Goal: Information Seeking & Learning: Learn about a topic

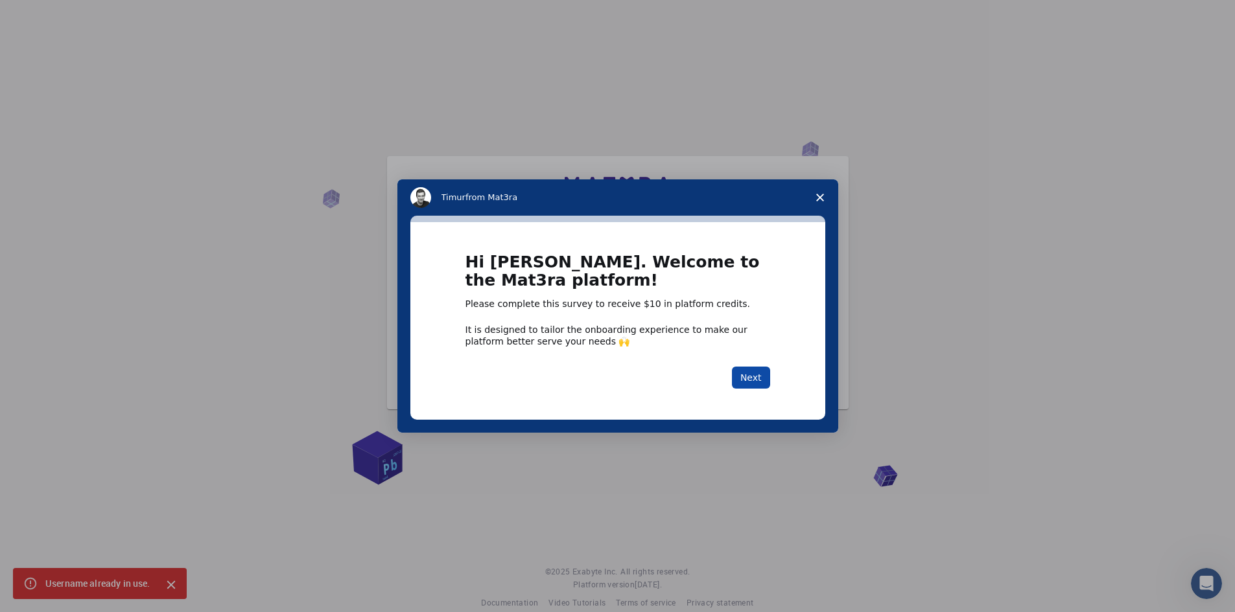
click at [753, 375] on button "Next" at bounding box center [751, 378] width 38 height 22
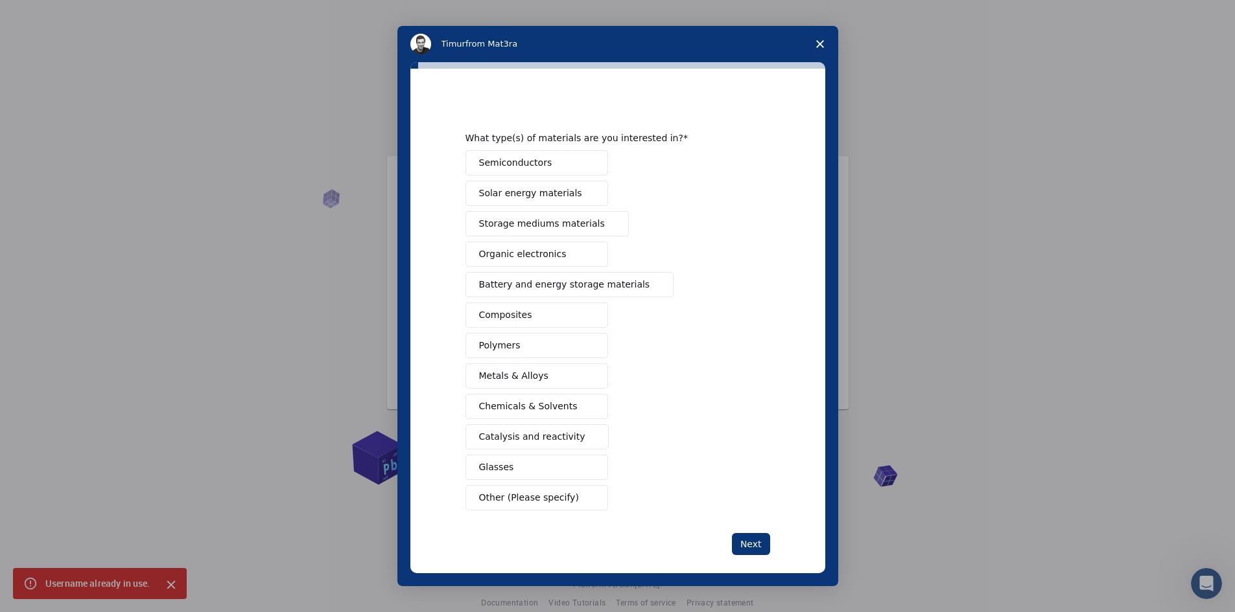
click at [575, 157] on button "Semiconductors" at bounding box center [536, 162] width 143 height 25
click at [559, 371] on button "Metals & Alloys" at bounding box center [536, 376] width 143 height 25
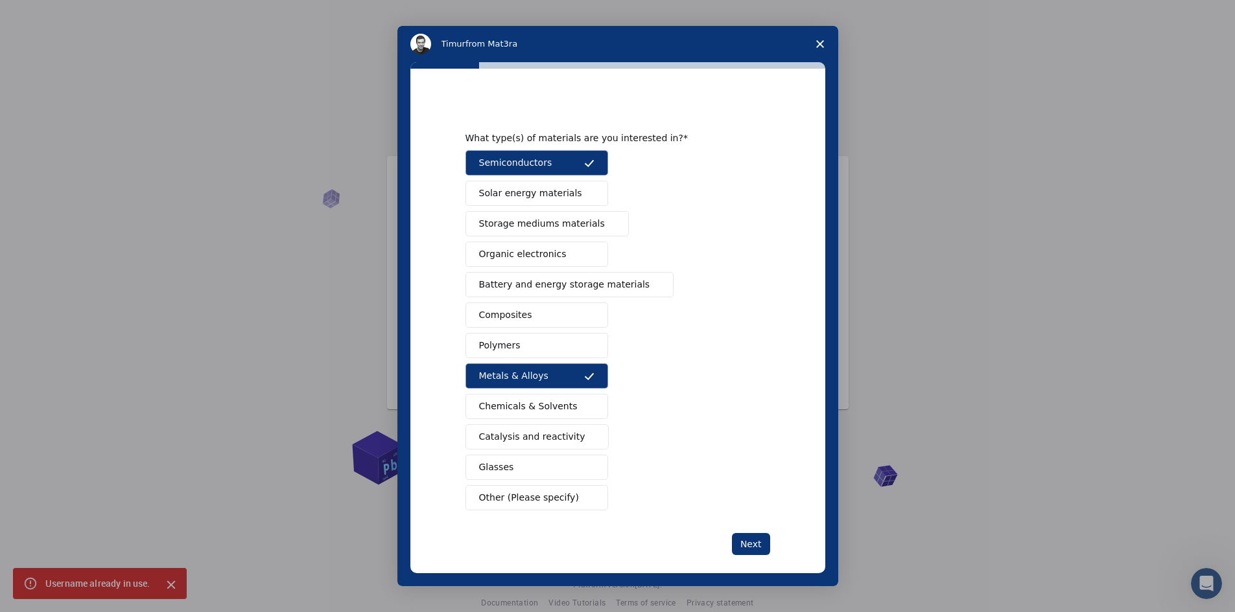
click at [546, 219] on span "Storage mediums materials" at bounding box center [542, 224] width 126 height 14
click at [526, 502] on span "Other (Please specify)" at bounding box center [529, 498] width 100 height 14
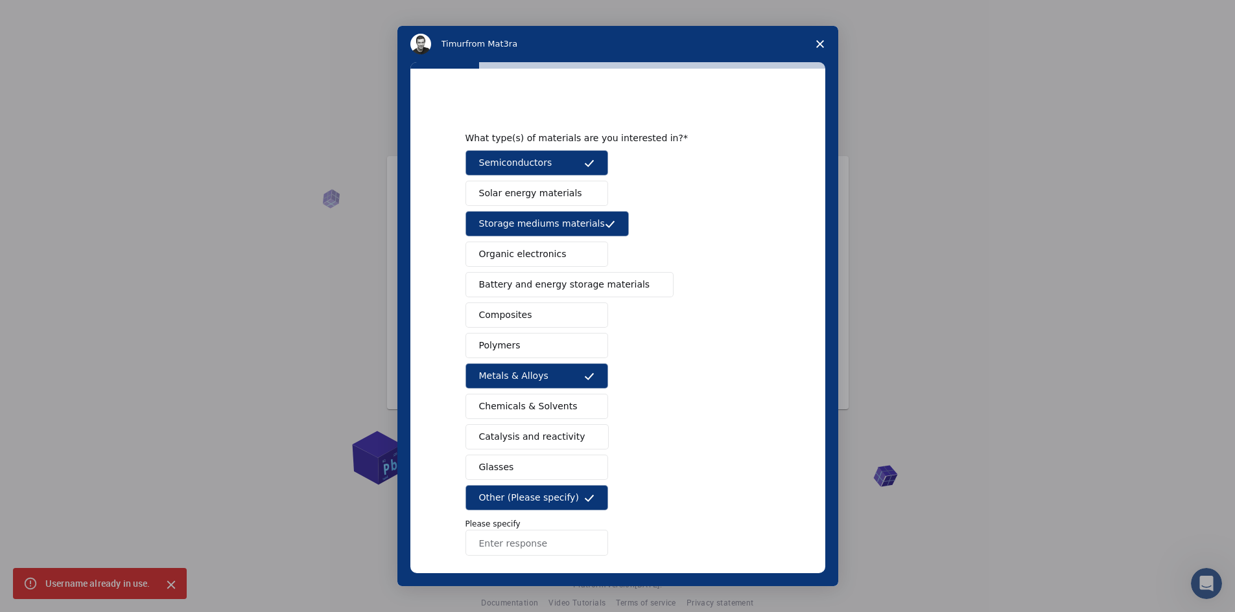
click at [511, 542] on input "Enter response" at bounding box center [536, 543] width 143 height 26
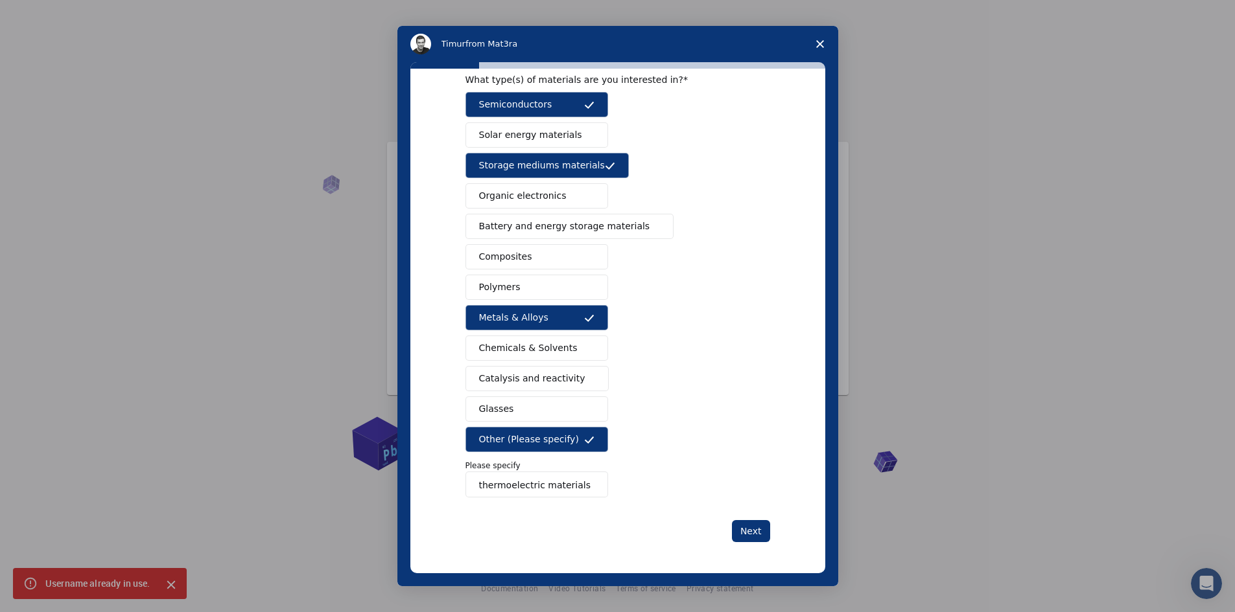
scroll to position [18, 0]
type input "thermoelectric materials"
click at [759, 524] on button "Next" at bounding box center [751, 531] width 38 height 22
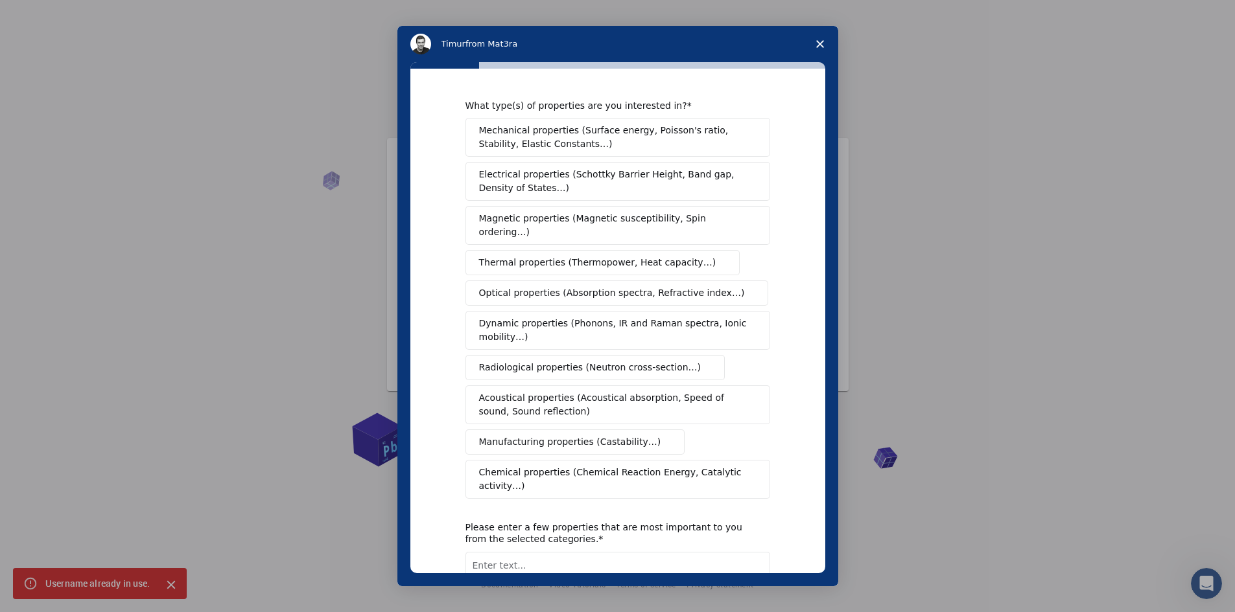
click at [615, 256] on span "Thermal properties (Thermopower, Heat capacity…)" at bounding box center [597, 263] width 237 height 14
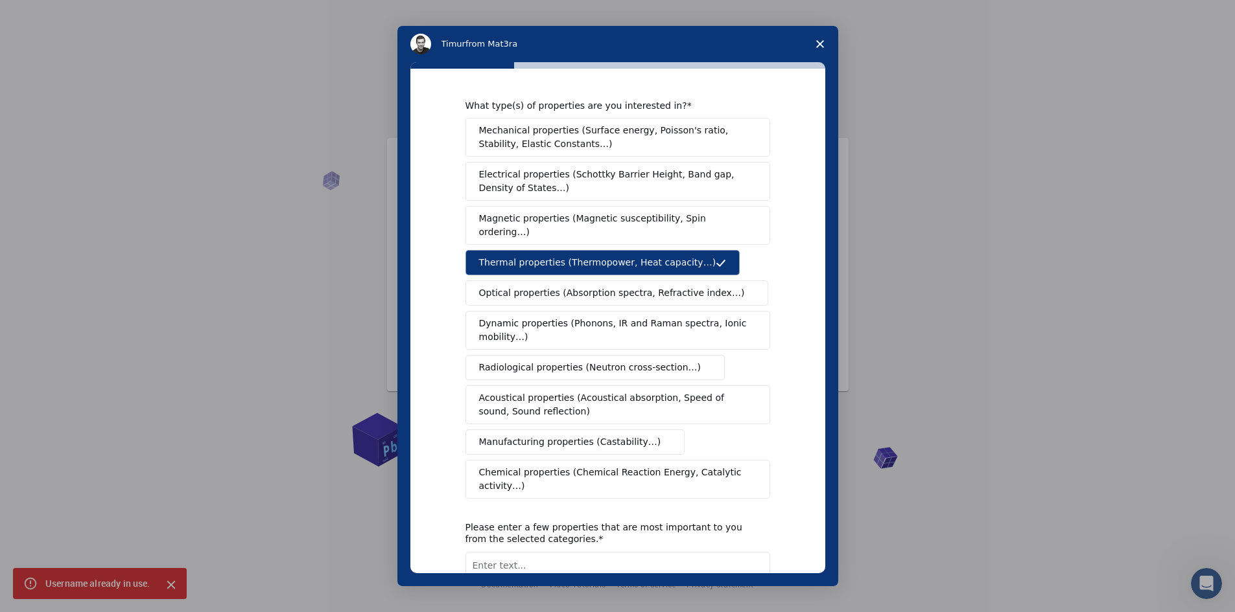
click at [608, 181] on span "Electrical properties (Schottky Barrier Height, Band gap, Density of States…)" at bounding box center [614, 181] width 270 height 27
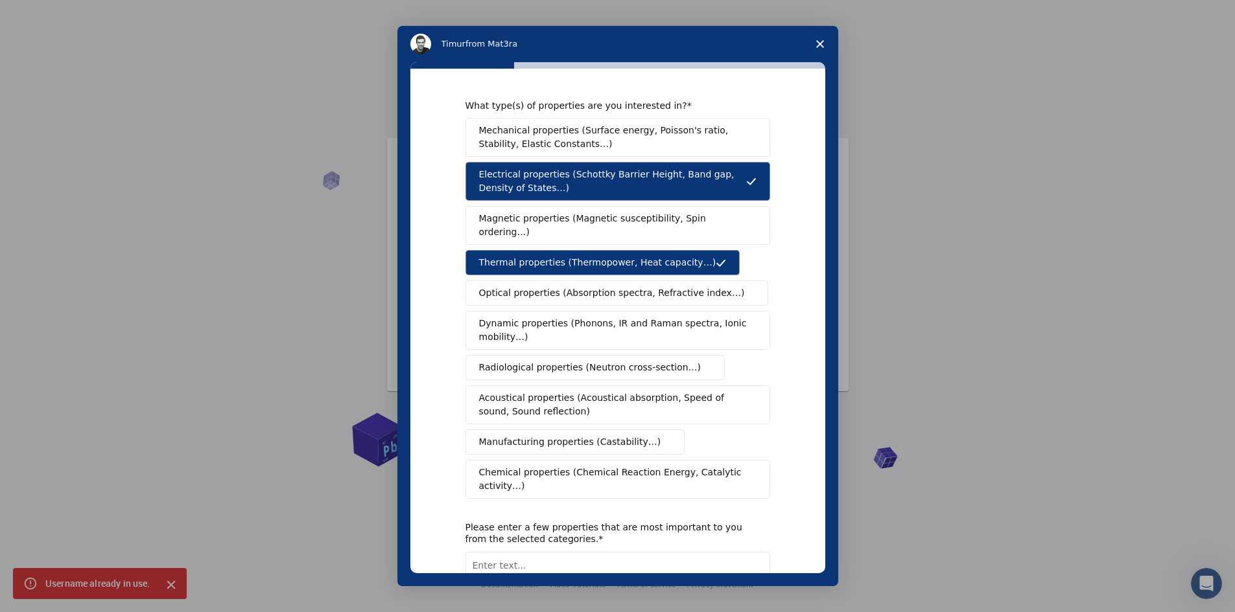
click at [563, 466] on span "Chemical properties (Chemical Reaction Energy, Catalytic activity…)" at bounding box center [613, 479] width 268 height 27
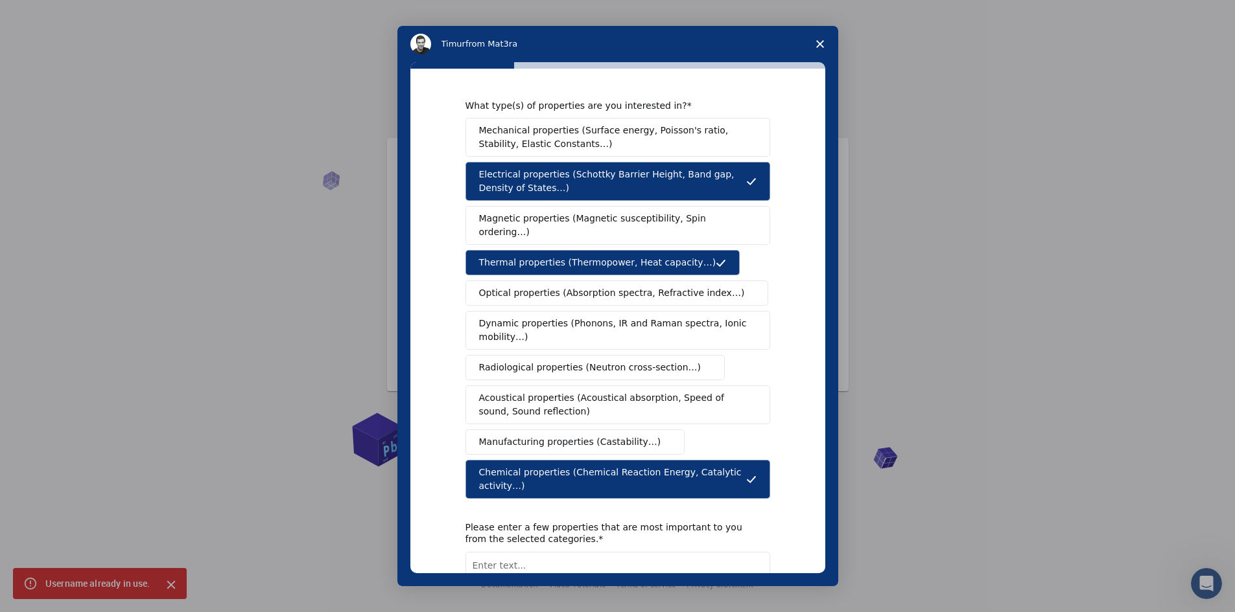
click at [592, 124] on span "Mechanical properties (Surface energy, Poisson's ratio, Stability, Elastic Cons…" at bounding box center [614, 137] width 270 height 27
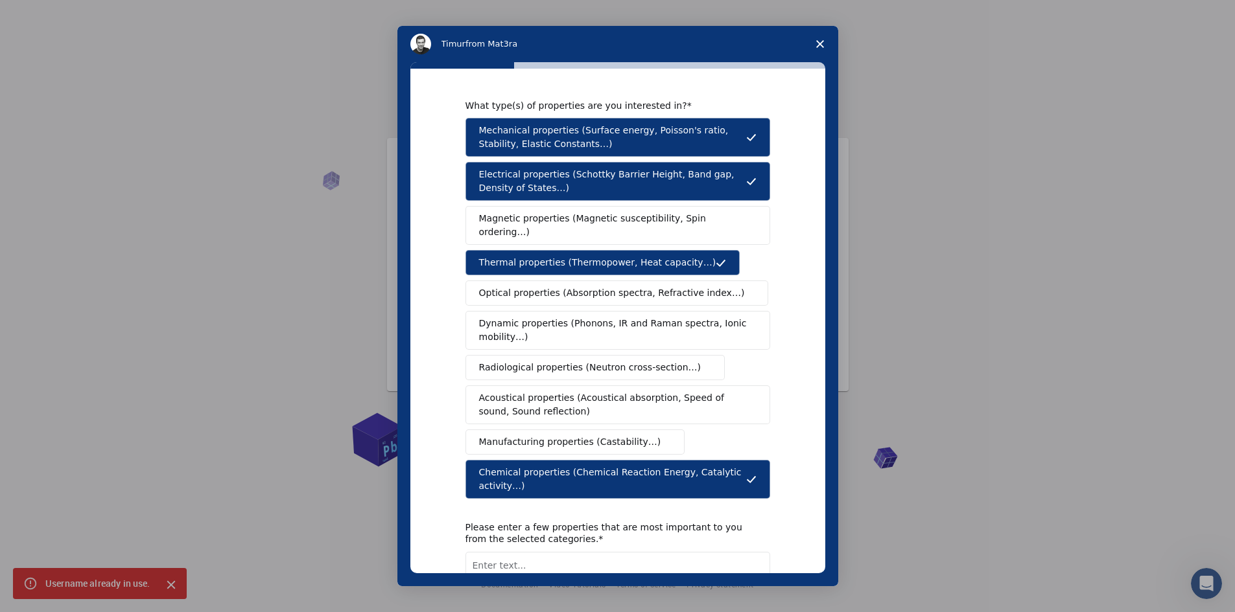
scroll to position [80, 0]
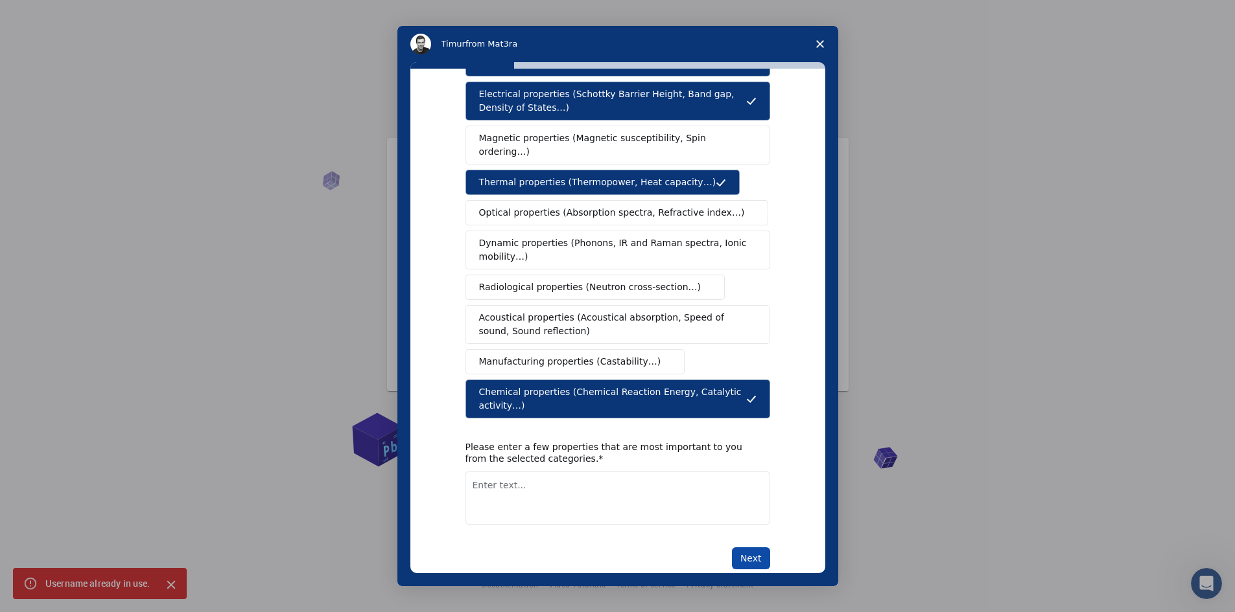
click at [757, 548] on button "Next" at bounding box center [751, 559] width 38 height 22
click at [673, 486] on textarea "Enter text..." at bounding box center [617, 498] width 305 height 53
type textarea "seebeck, conductivite, band gap.."
click at [755, 548] on button "Next" at bounding box center [751, 559] width 38 height 22
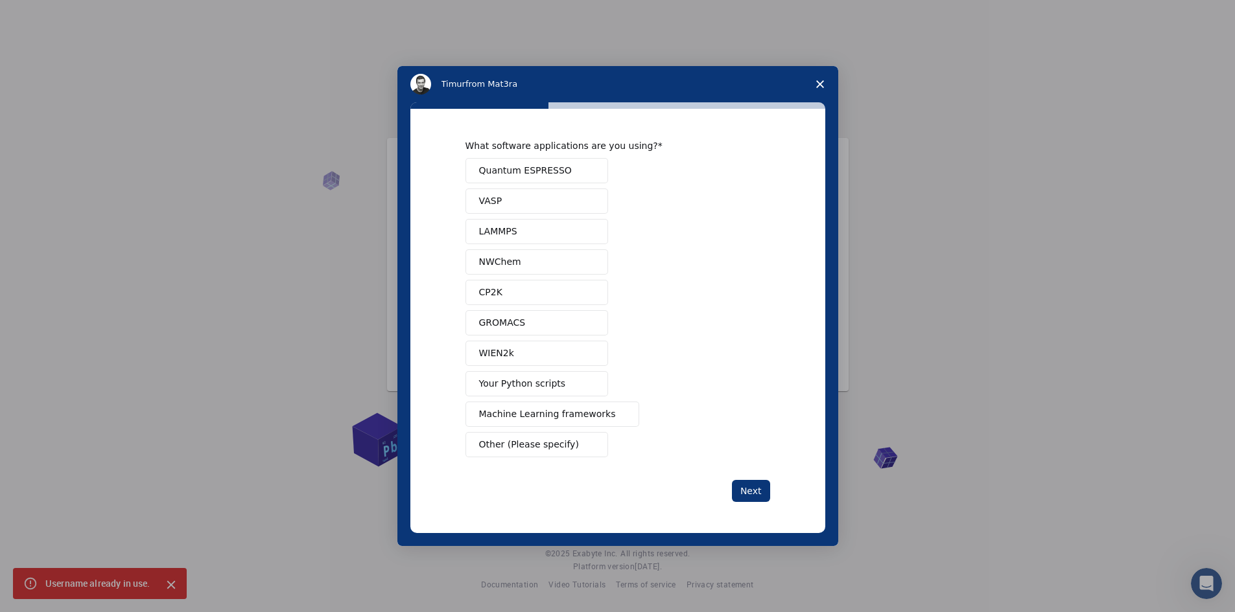
scroll to position [0, 0]
click at [583, 163] on button "Quantum ESPRESSO" at bounding box center [536, 170] width 143 height 25
click at [754, 488] on button "Next" at bounding box center [751, 491] width 38 height 22
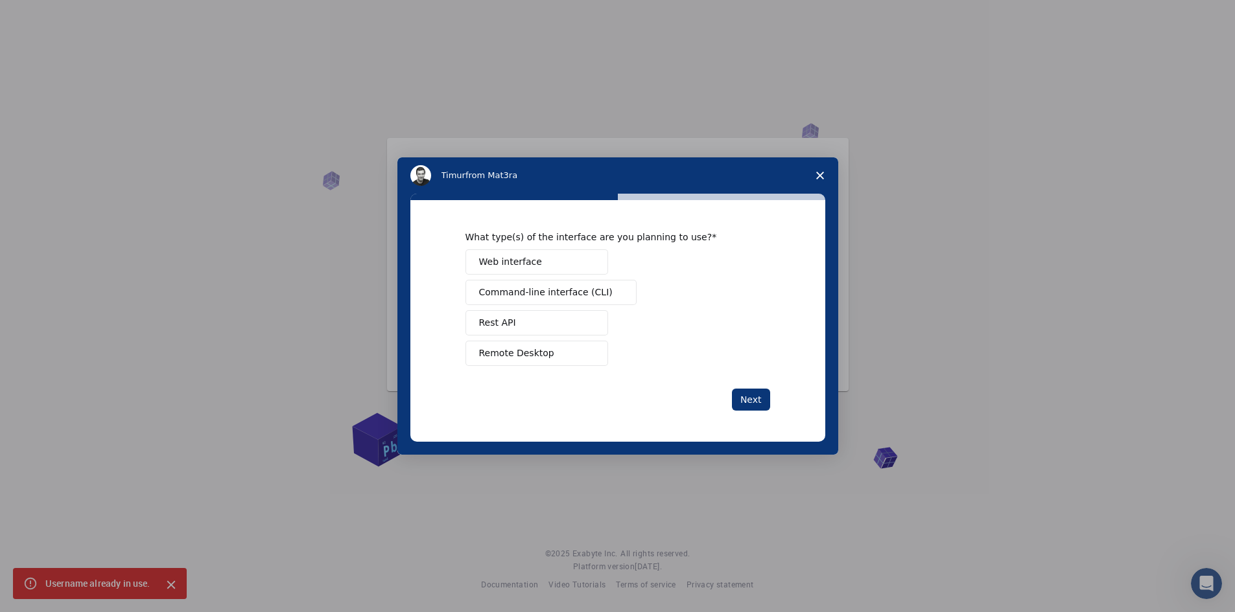
click at [561, 268] on button "Web interface" at bounding box center [536, 262] width 143 height 25
click at [755, 395] on button "Next" at bounding box center [751, 400] width 38 height 22
click at [549, 284] on button "Perform research" at bounding box center [536, 292] width 143 height 25
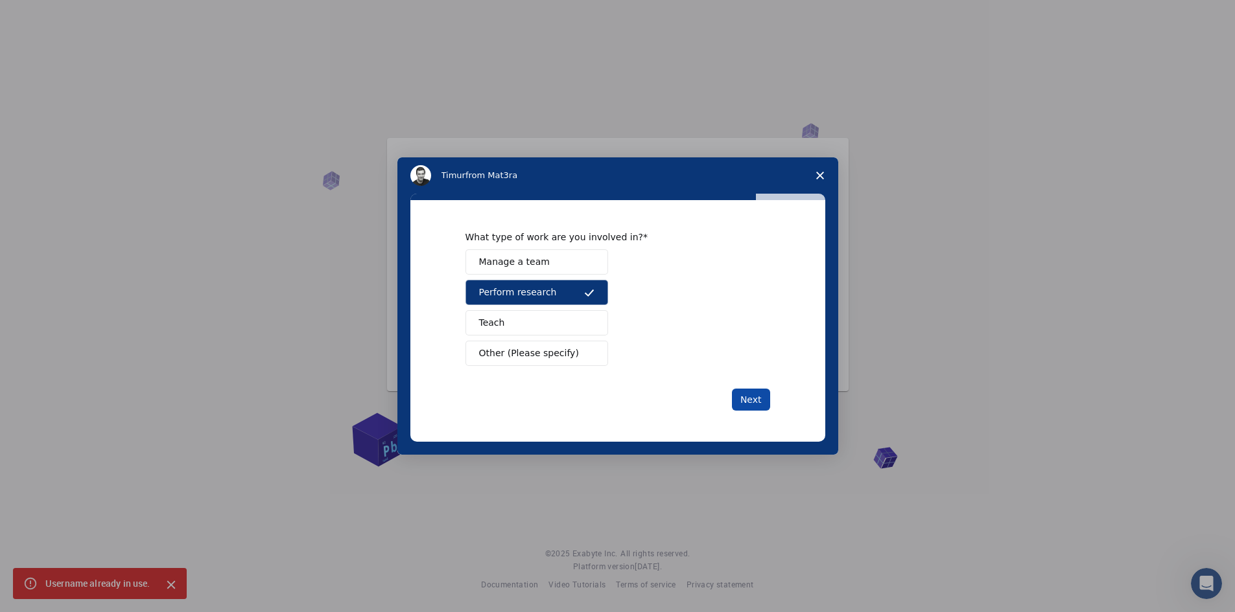
click at [756, 402] on button "Next" at bounding box center [751, 400] width 38 height 22
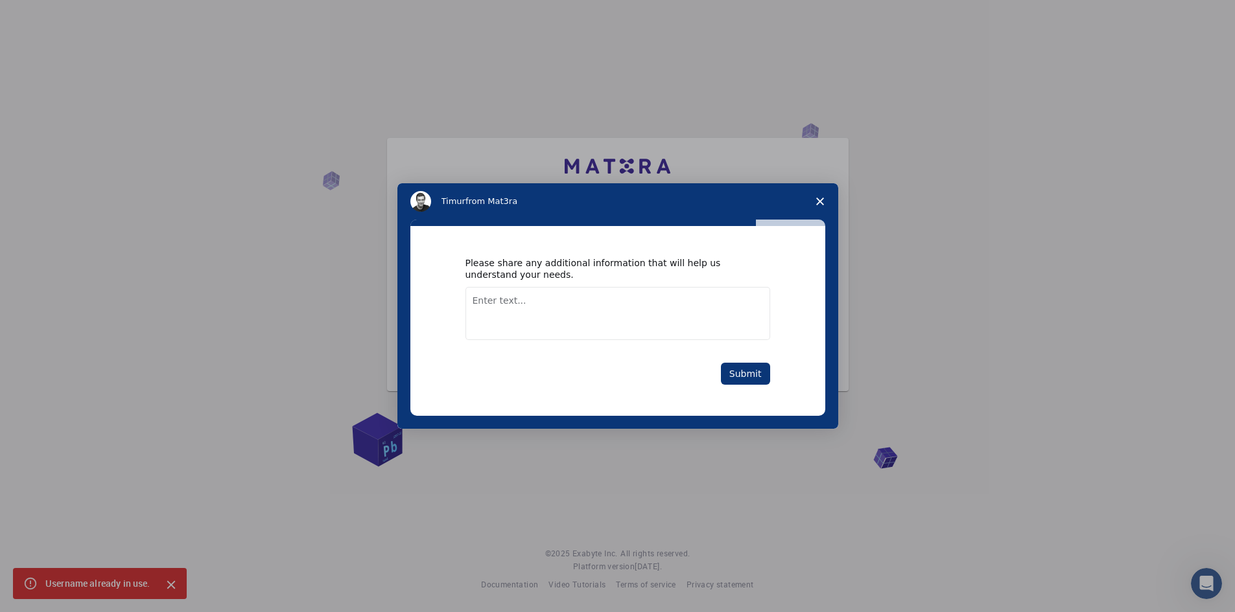
click at [658, 314] on textarea "Enter text..." at bounding box center [617, 313] width 305 height 53
click at [737, 374] on button "Submit" at bounding box center [745, 374] width 49 height 22
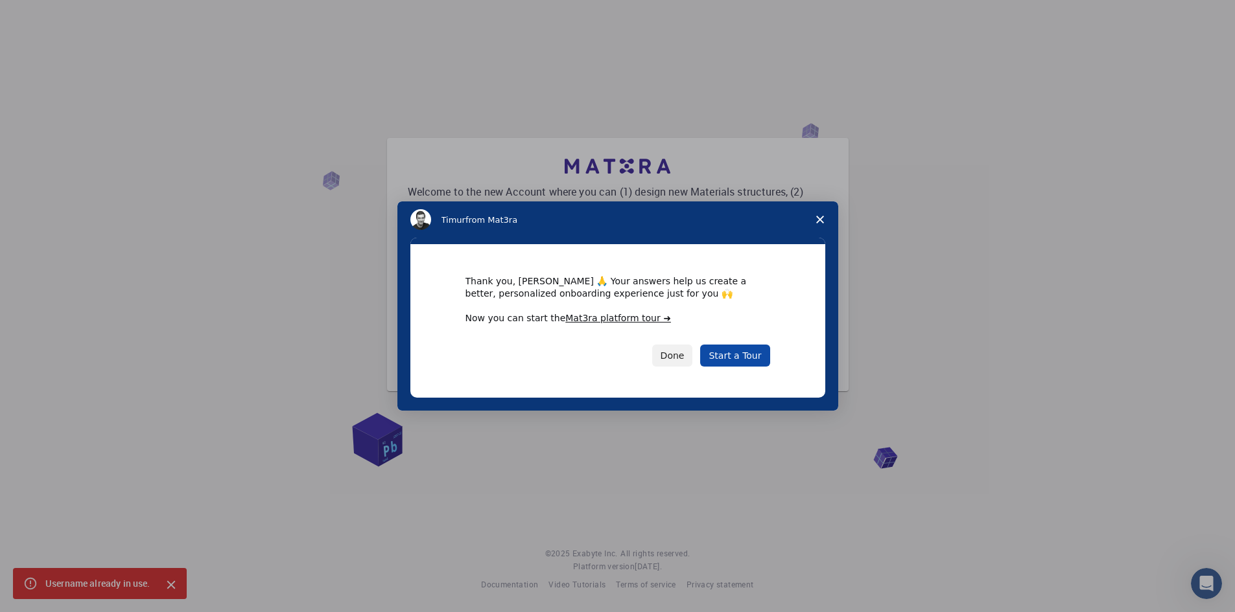
click at [754, 356] on link "Start a Tour" at bounding box center [734, 356] width 69 height 22
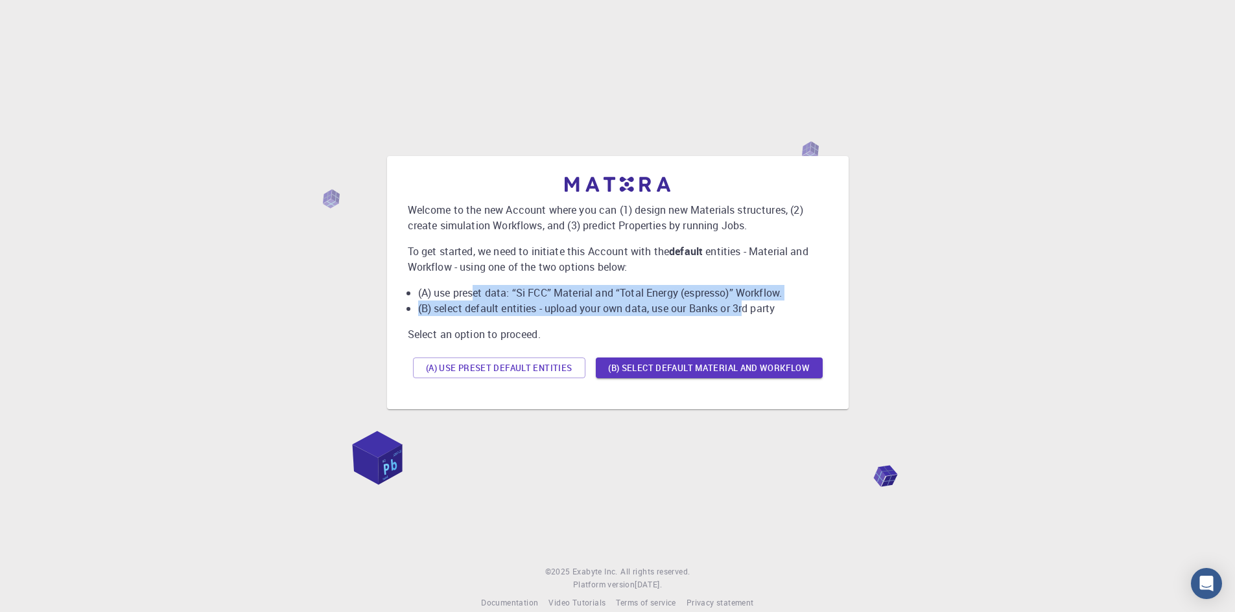
drag, startPoint x: 474, startPoint y: 299, endPoint x: 747, endPoint y: 319, distance: 274.3
click at [747, 319] on div "Welcome to the new Account where you can (1) design new Materials structures, (…" at bounding box center [618, 280] width 420 height 207
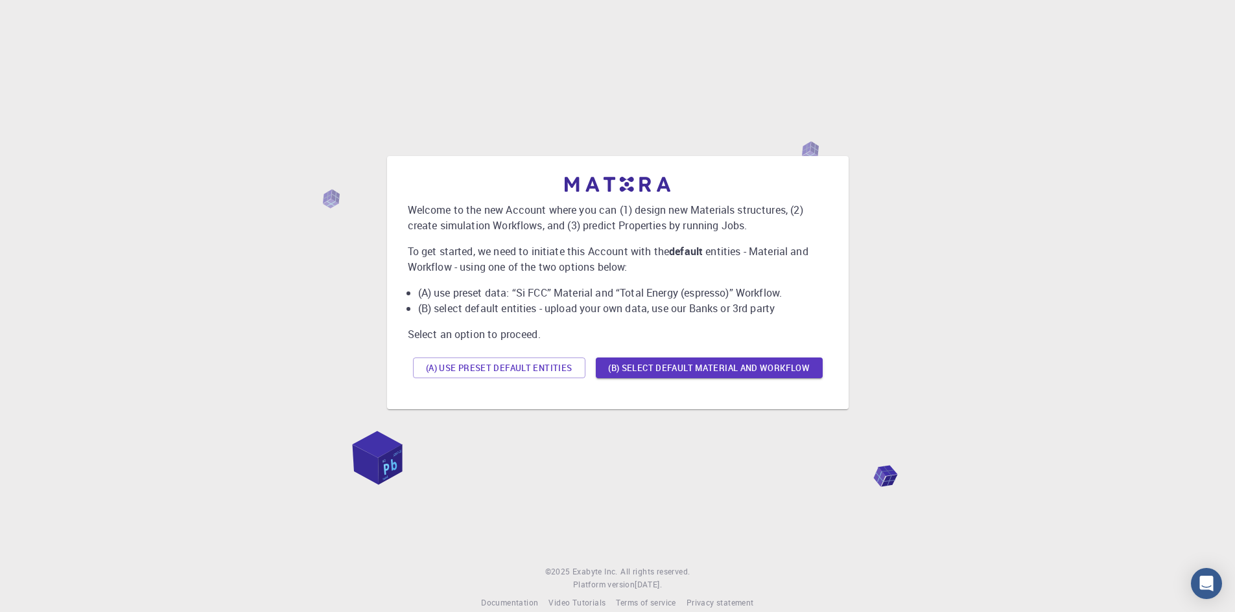
click at [636, 326] on div "Welcome to the new Account where you can (1) design new Materials structures, (…" at bounding box center [618, 280] width 420 height 207
drag, startPoint x: 642, startPoint y: 305, endPoint x: 730, endPoint y: 303, distance: 87.5
click at [730, 303] on li "(B) select default entities - upload your own data, use our Banks or 3rd party" at bounding box center [623, 309] width 410 height 16
click at [593, 286] on li "(A) use preset data: “Si FCC” Material and “Total Energy (espresso)” Workflow." at bounding box center [623, 293] width 410 height 16
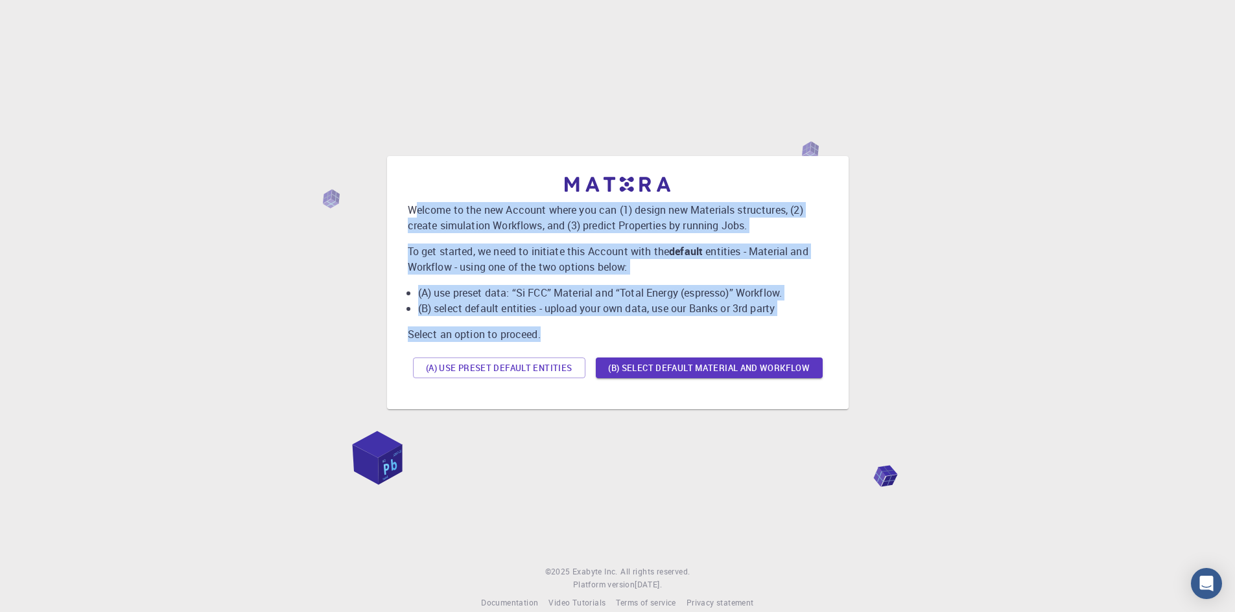
drag, startPoint x: 413, startPoint y: 211, endPoint x: 590, endPoint y: 333, distance: 215.7
click at [590, 333] on div "Welcome to the new Account where you can (1) design new Materials structures, (…" at bounding box center [618, 280] width 420 height 207
click at [564, 319] on div "Welcome to the new Account where you can (1) design new Materials structures, (…" at bounding box center [618, 280] width 420 height 207
drag, startPoint x: 567, startPoint y: 328, endPoint x: 404, endPoint y: 205, distance: 204.5
click at [404, 205] on div "Welcome to the new Account where you can (1) design new Materials structures, (…" at bounding box center [617, 283] width 441 height 233
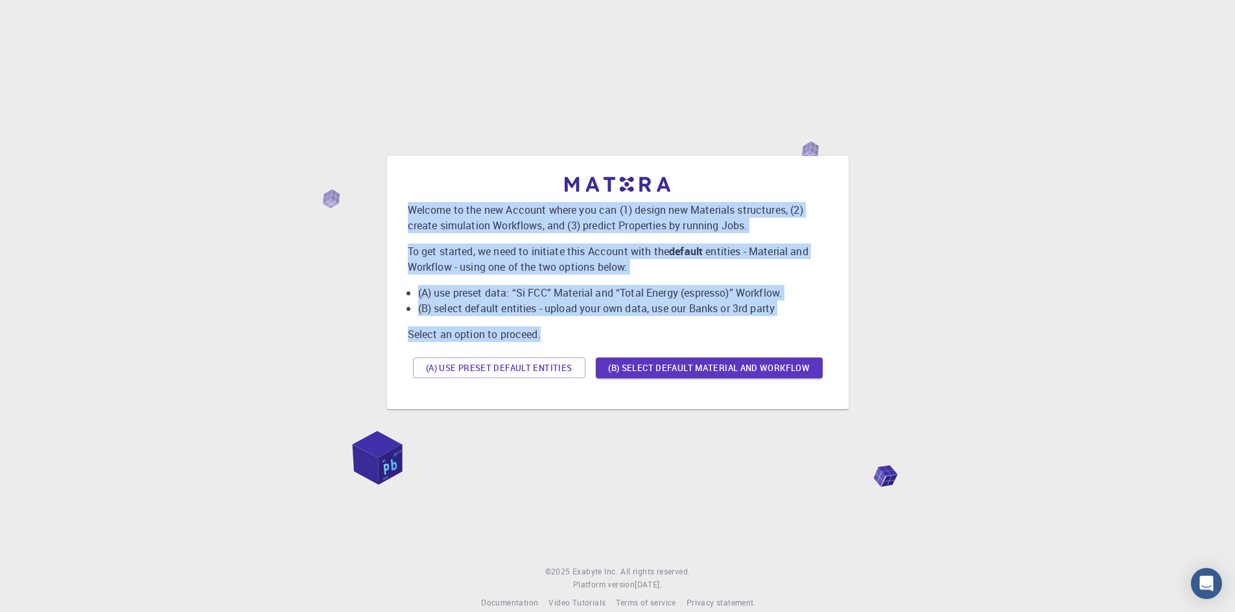
copy div "Welcome to the new Account where you can (1) design new Materials structures, (…"
click at [557, 364] on button "(A) Use preset default entities" at bounding box center [499, 368] width 172 height 21
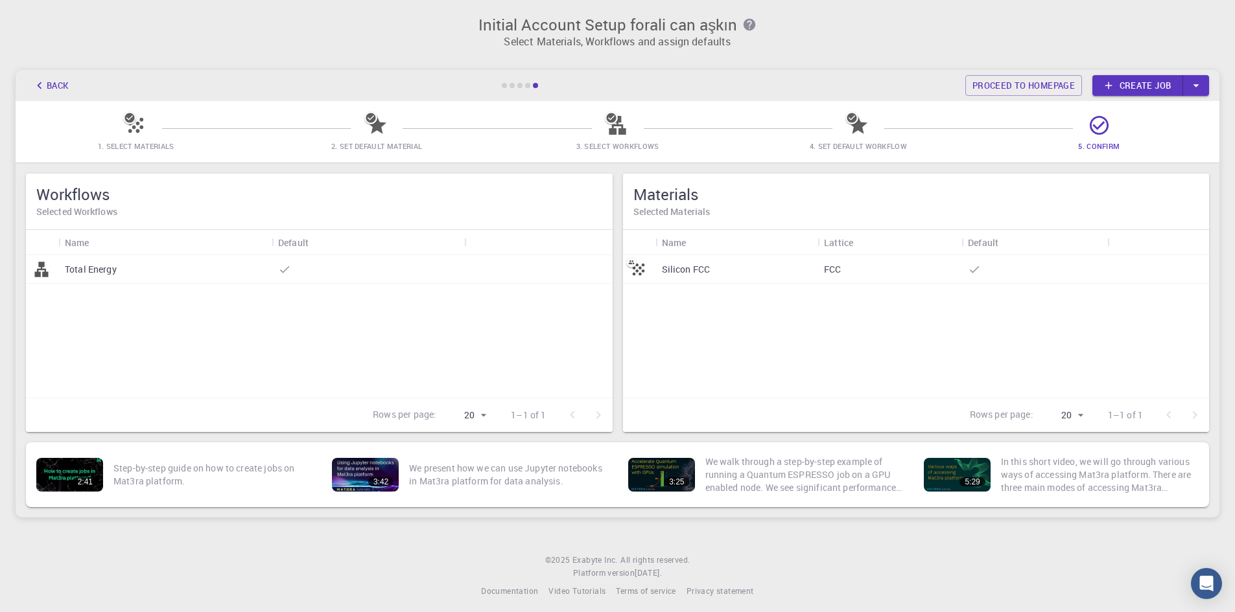
click at [128, 124] on icon at bounding box center [135, 125] width 23 height 23
click at [1192, 85] on icon "button" at bounding box center [1196, 85] width 14 height 14
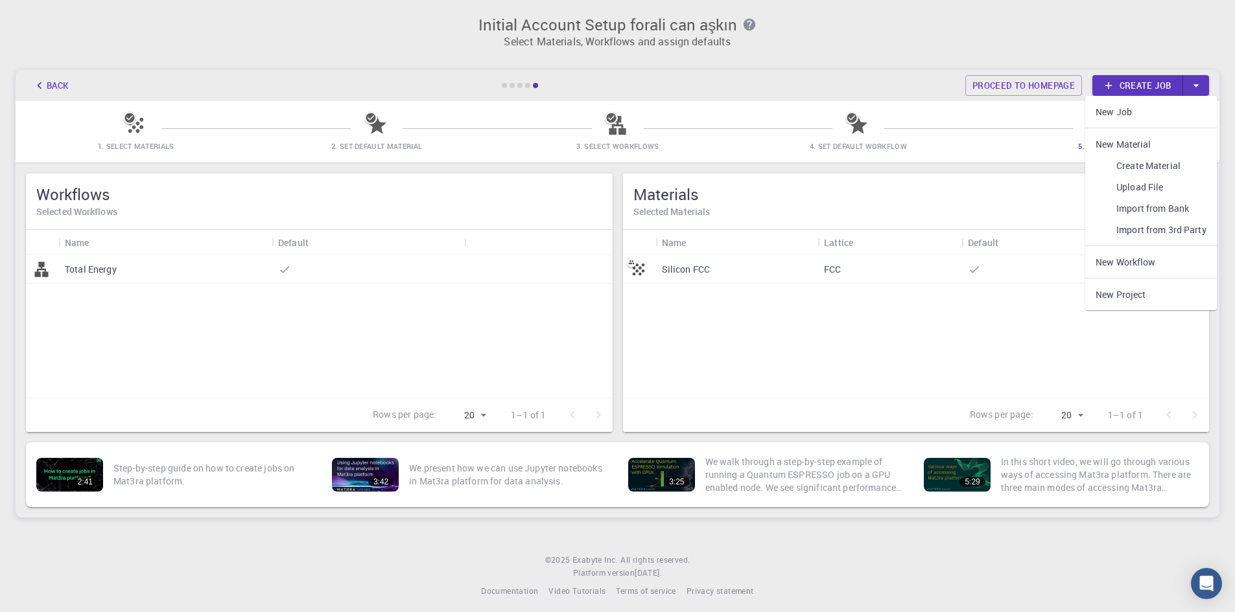
click at [1166, 160] on link "Create Material" at bounding box center [1151, 165] width 132 height 21
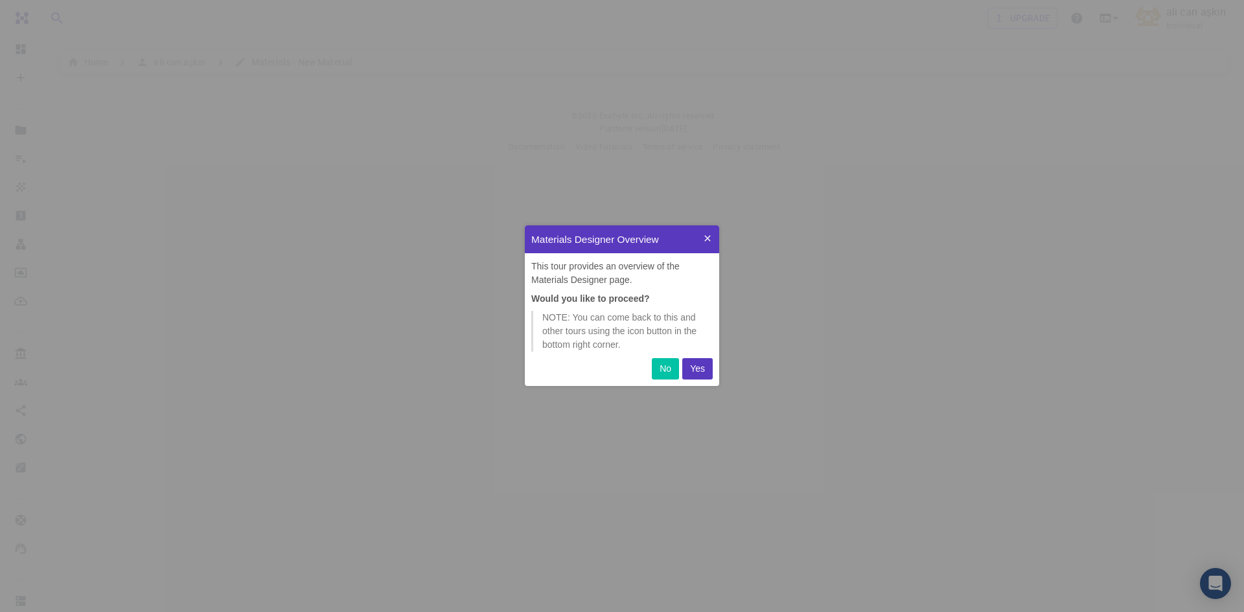
scroll to position [151, 185]
click at [704, 367] on p "Yes" at bounding box center [697, 369] width 15 height 14
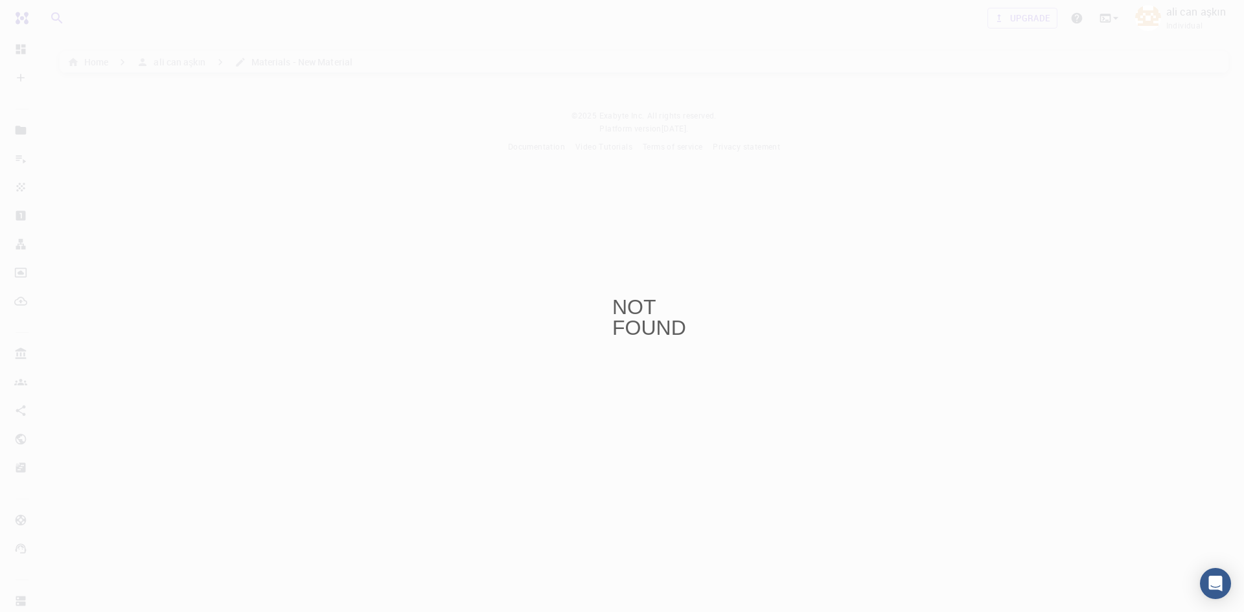
click at [420, 192] on div "NOT FOUND" at bounding box center [622, 306] width 1244 height 612
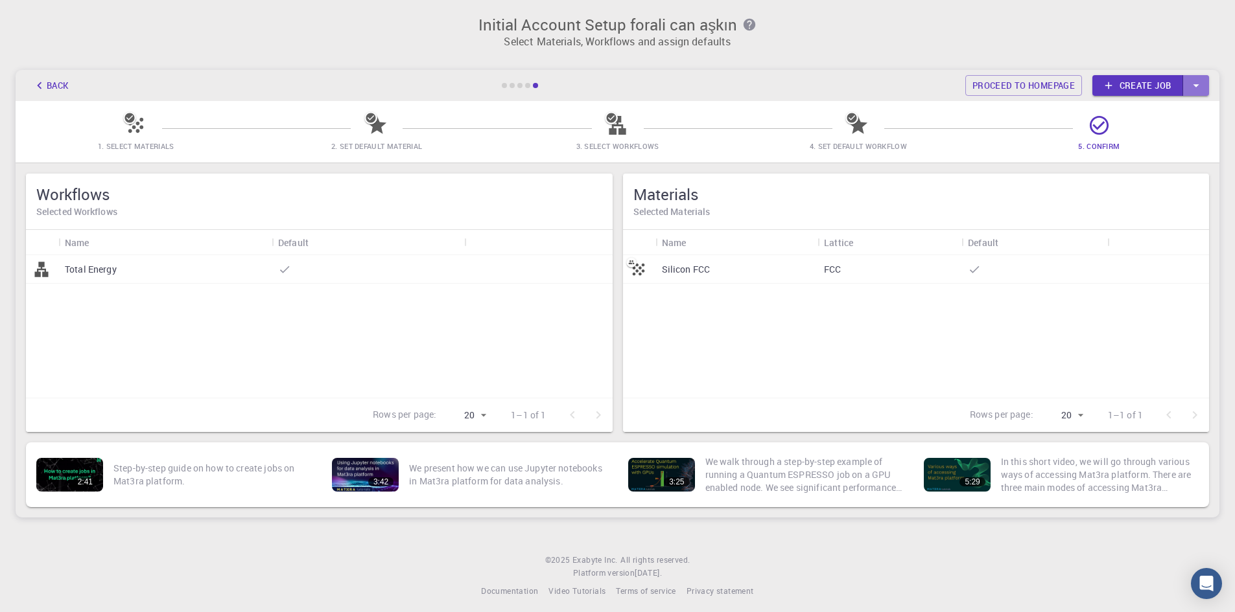
click at [1195, 89] on icon "button" at bounding box center [1196, 85] width 14 height 14
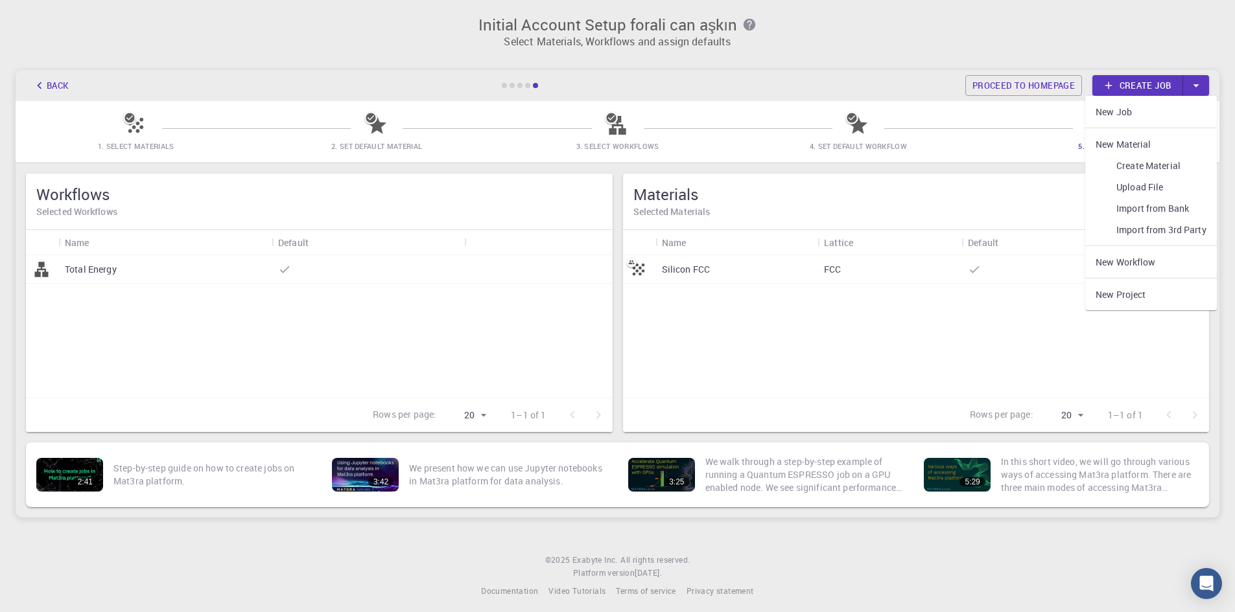
click at [874, 305] on div "Silicon FCC FCC" at bounding box center [916, 326] width 586 height 143
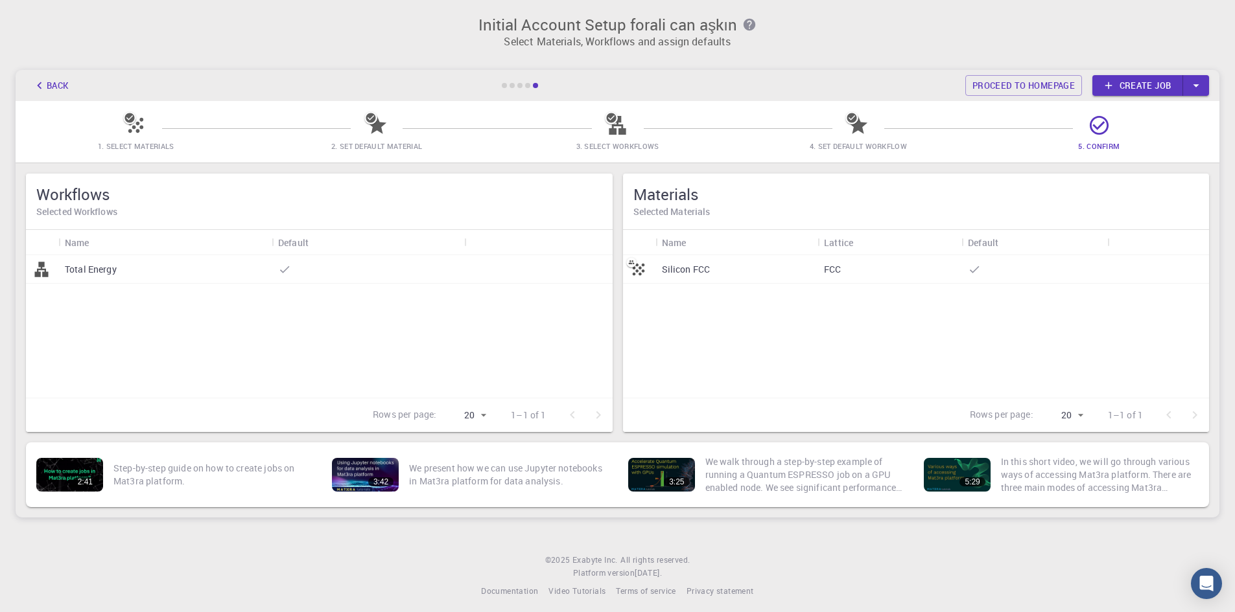
click at [736, 270] on div "Silicon FCC" at bounding box center [736, 269] width 163 height 29
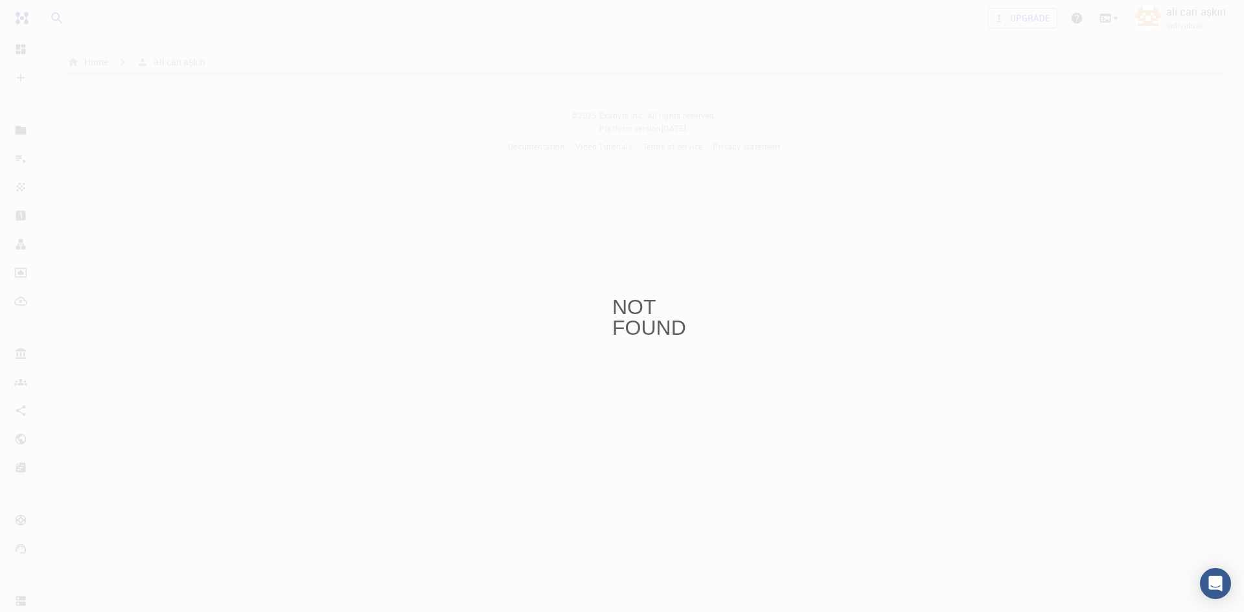
click at [354, 6] on div "NOT FOUND" at bounding box center [622, 306] width 1244 height 612
click at [326, 93] on div "NOT FOUND" at bounding box center [622, 306] width 1244 height 612
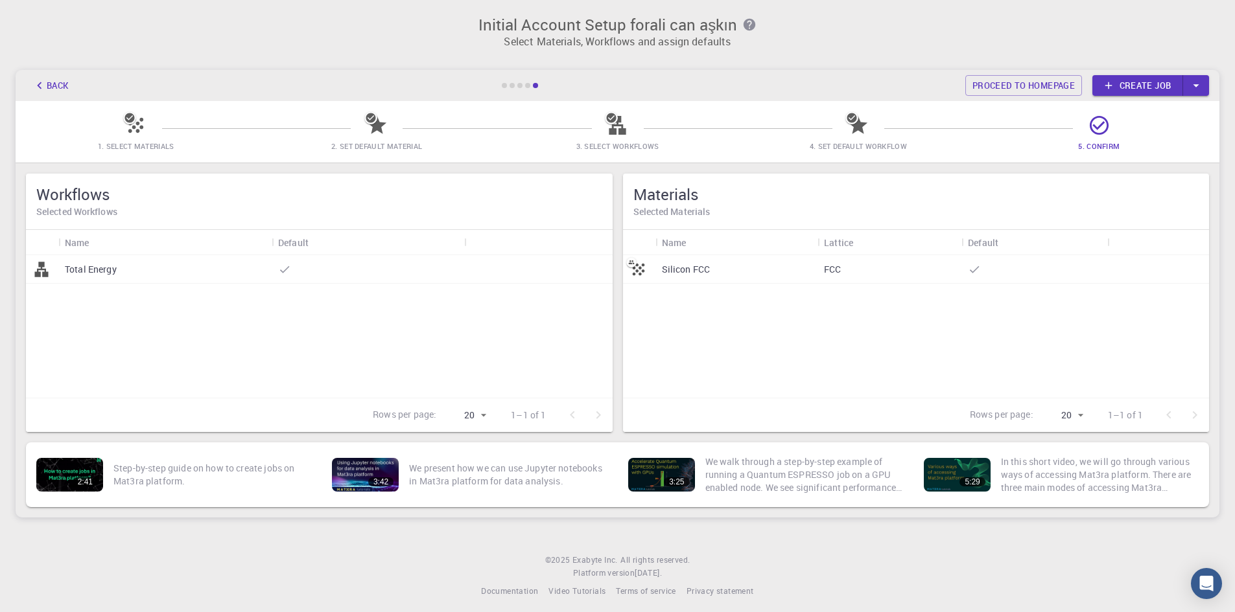
click at [126, 130] on icon at bounding box center [135, 125] width 23 height 23
click at [93, 270] on p "Total Energy" at bounding box center [91, 269] width 52 height 13
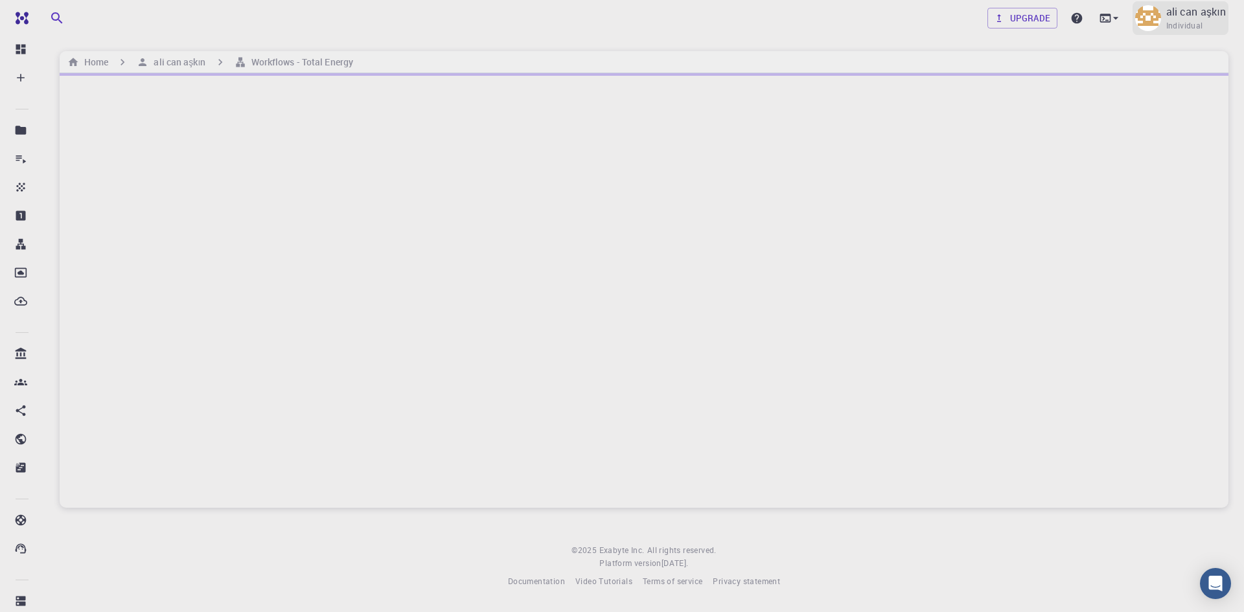
click at [1174, 21] on span "Individual" at bounding box center [1185, 25] width 37 height 13
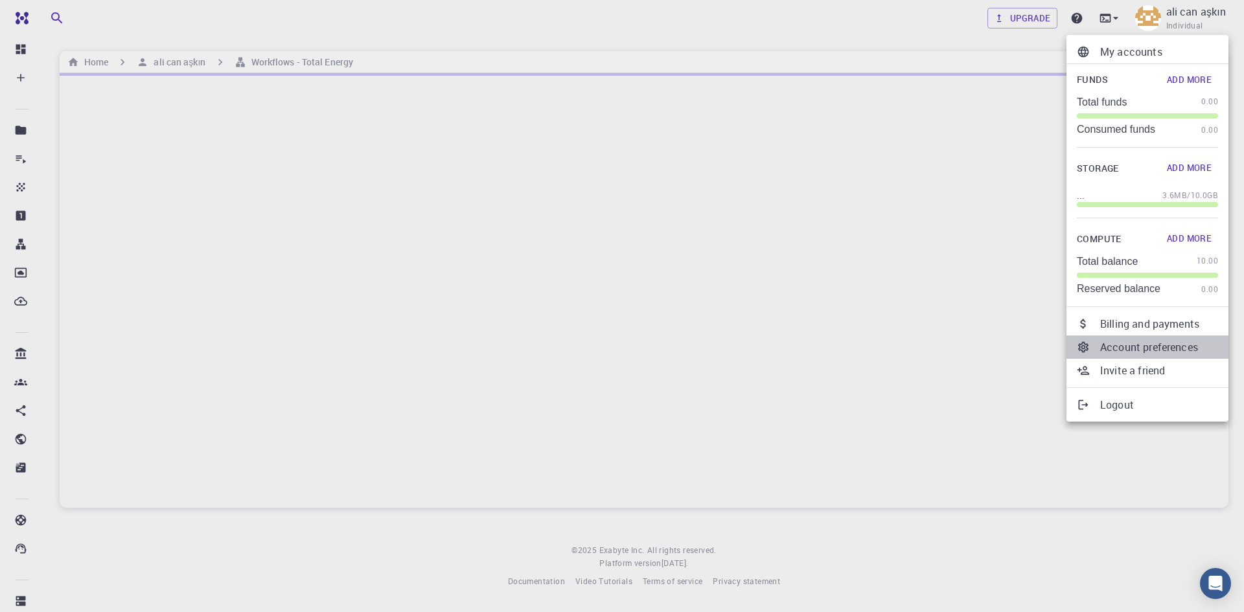
click at [1187, 340] on p "Account preferences" at bounding box center [1159, 348] width 118 height 16
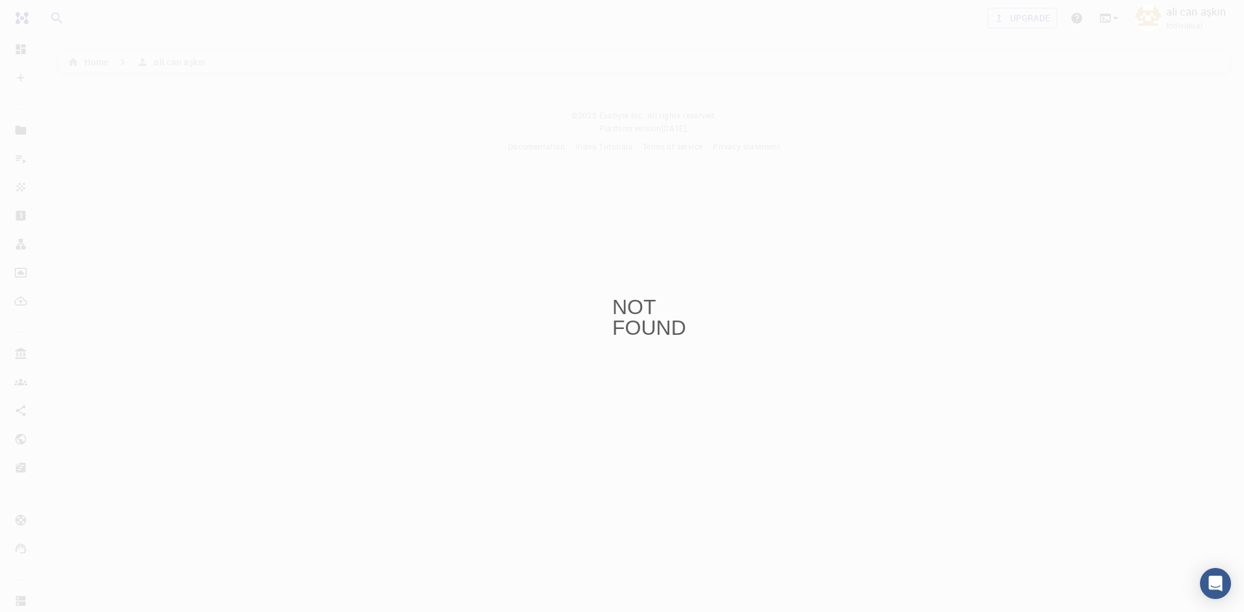
click at [123, 30] on div "NOT FOUND" at bounding box center [622, 306] width 1244 height 612
click at [8, 43] on div "NOT FOUND" at bounding box center [622, 306] width 1244 height 612
click at [17, 45] on div "NOT FOUND" at bounding box center [622, 306] width 1244 height 612
drag, startPoint x: 17, startPoint y: 45, endPoint x: 17, endPoint y: 29, distance: 15.6
click at [18, 44] on div "NOT FOUND" at bounding box center [622, 306] width 1244 height 612
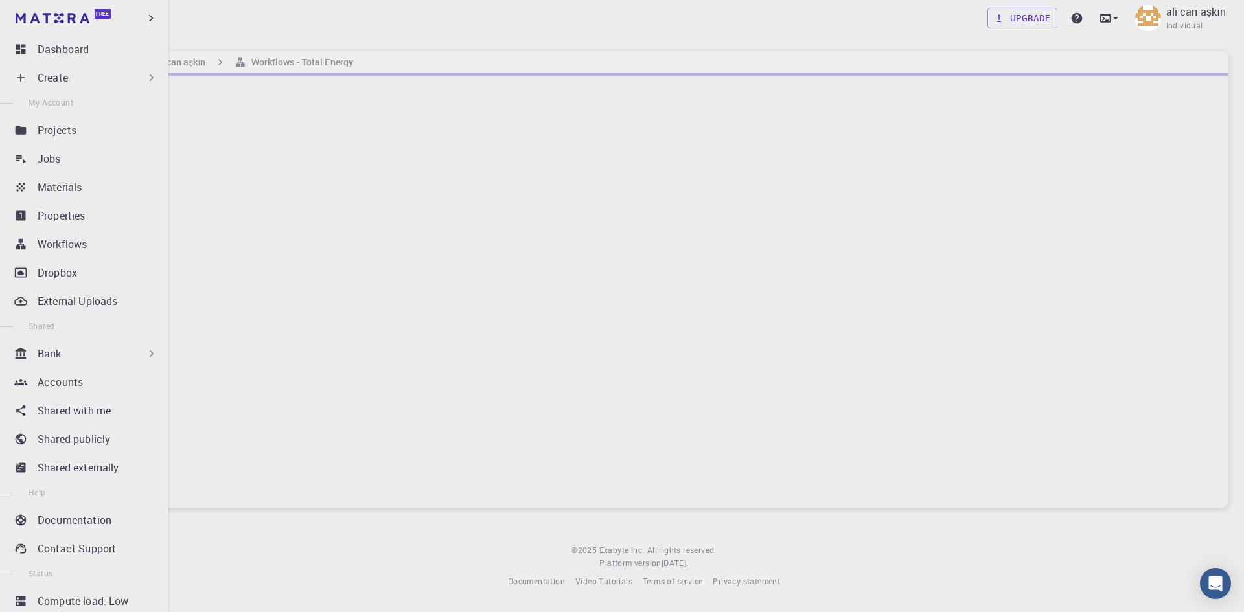
click at [122, 347] on div "Bank" at bounding box center [98, 354] width 121 height 16
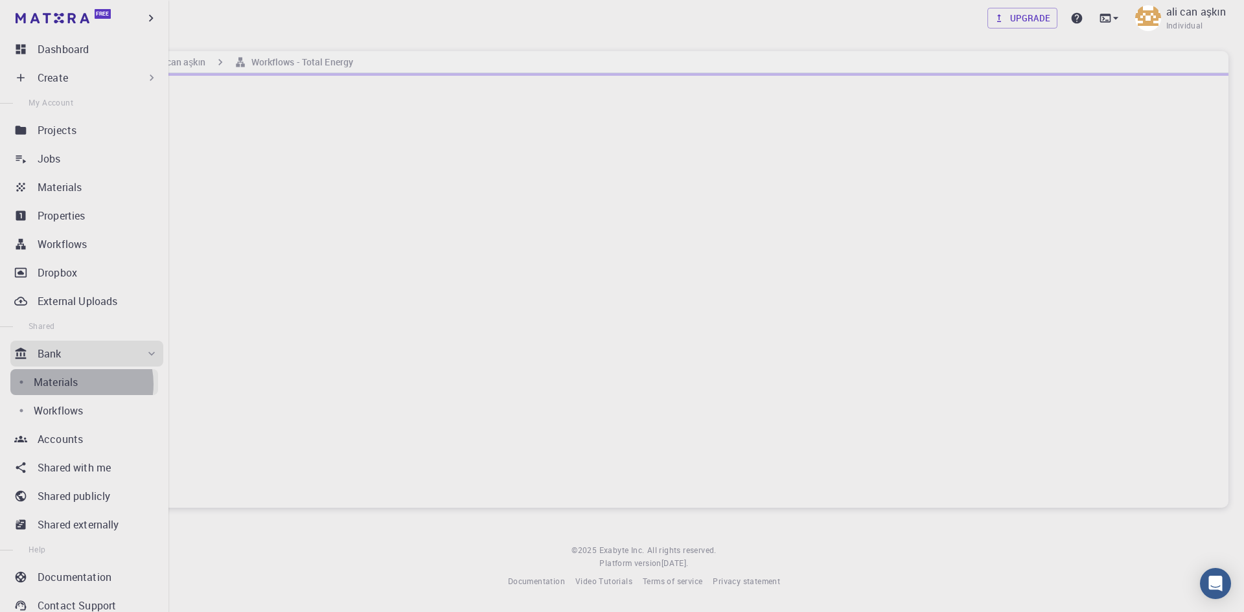
click at [74, 384] on p "Materials" at bounding box center [56, 383] width 44 height 16
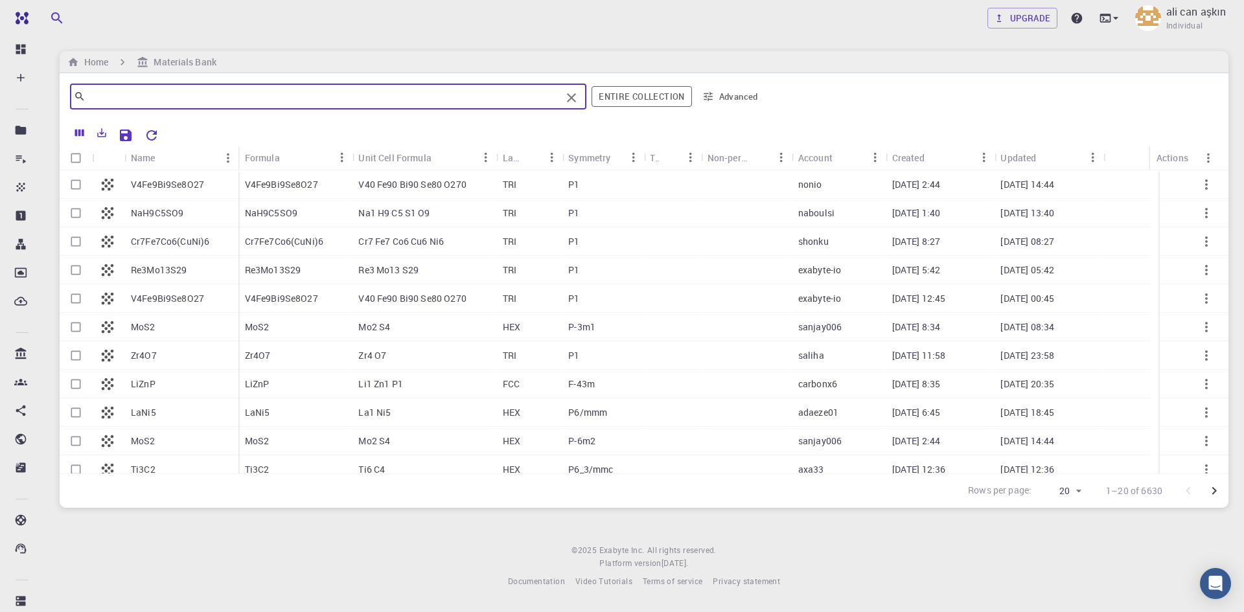
click at [377, 96] on input "text" at bounding box center [324, 96] width 476 height 18
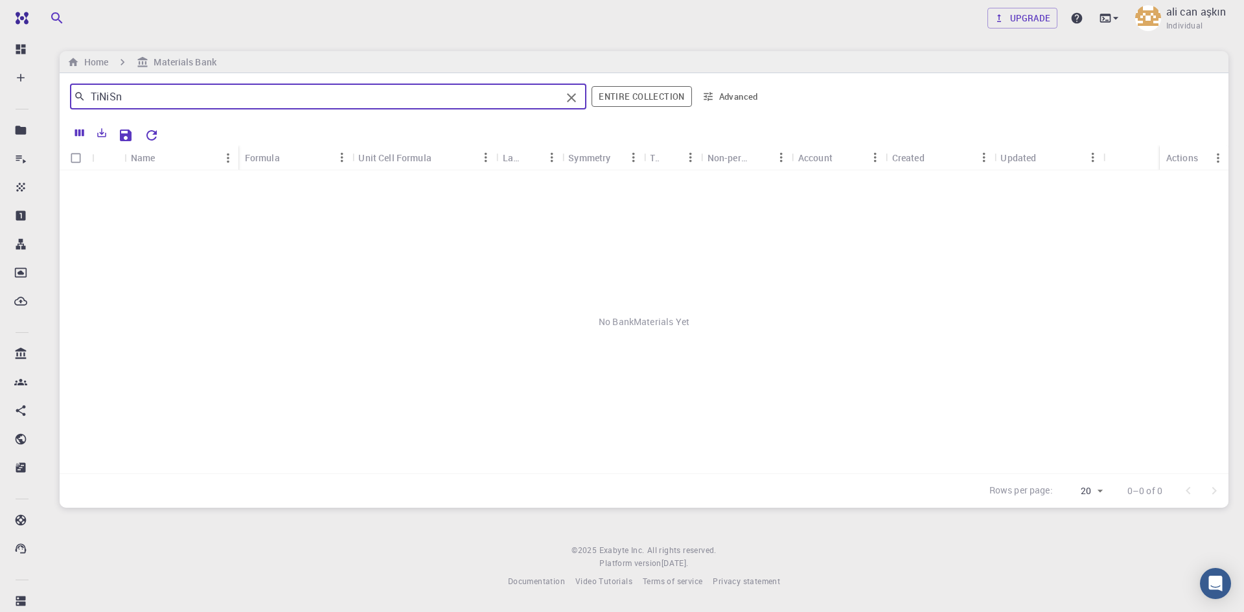
click at [166, 95] on input "TiNiSn" at bounding box center [324, 96] width 476 height 18
type input "TiNi"
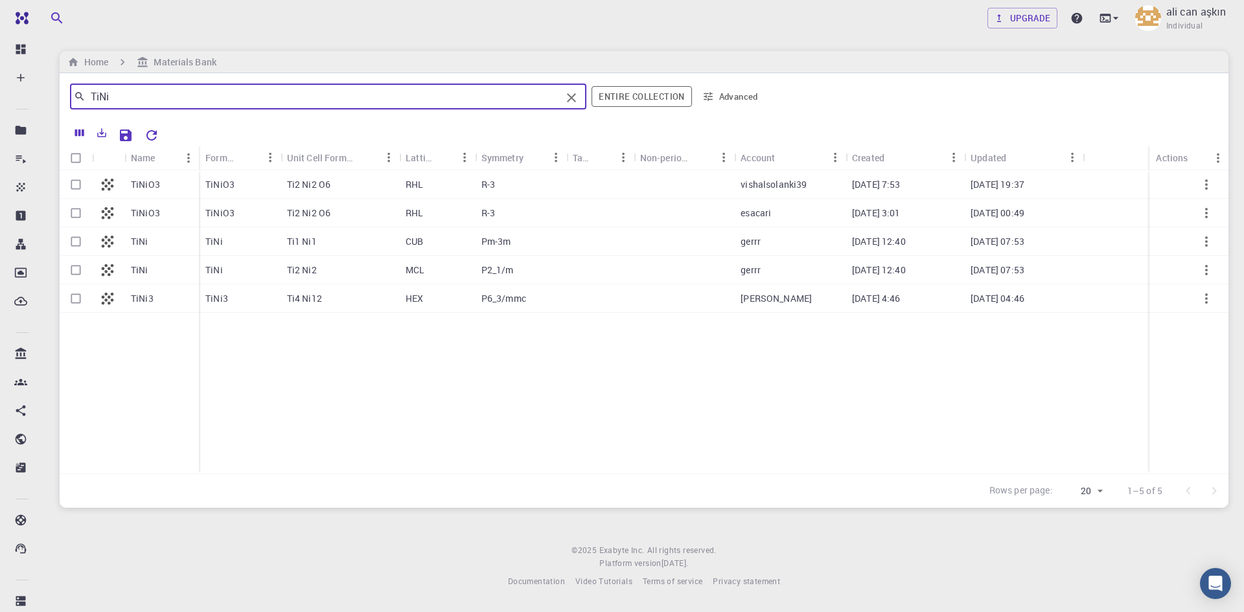
click at [143, 91] on input "TiNi" at bounding box center [324, 96] width 476 height 18
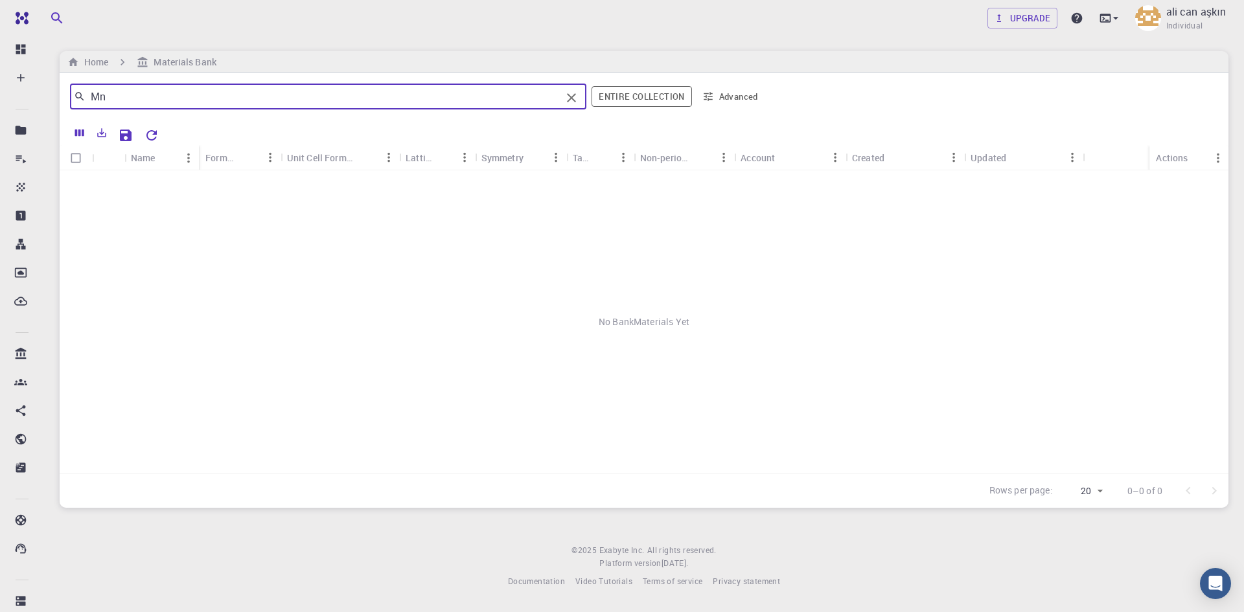
type input "M"
type input "B"
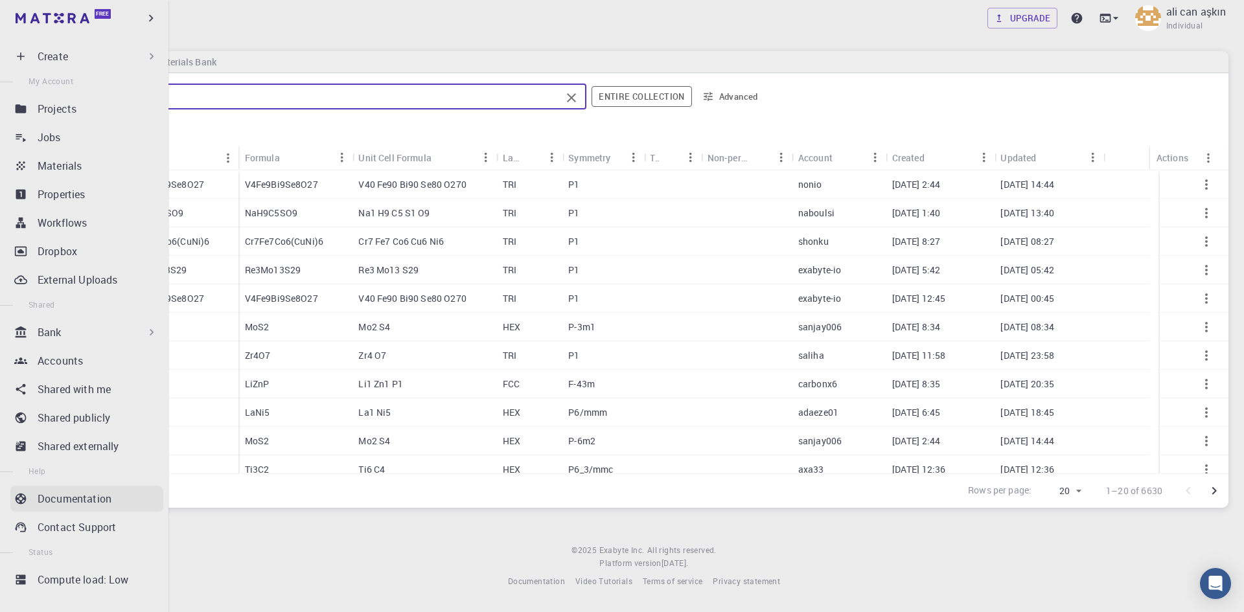
scroll to position [33, 0]
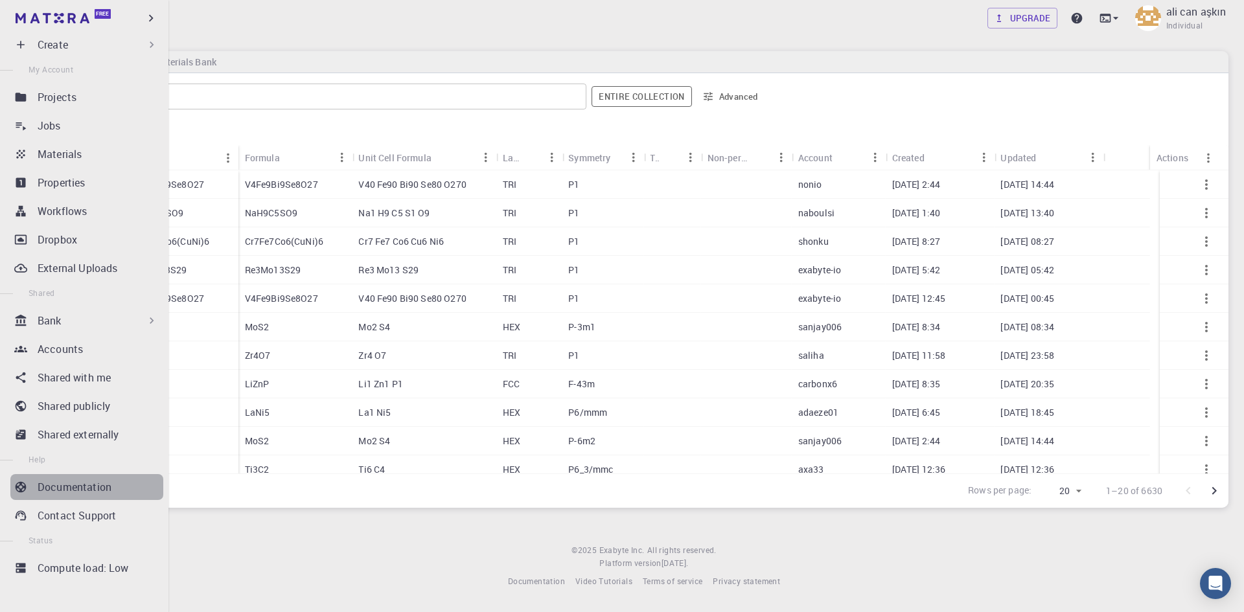
click at [91, 489] on p "Documentation" at bounding box center [75, 488] width 74 height 16
